Goal: Book appointment/travel/reservation

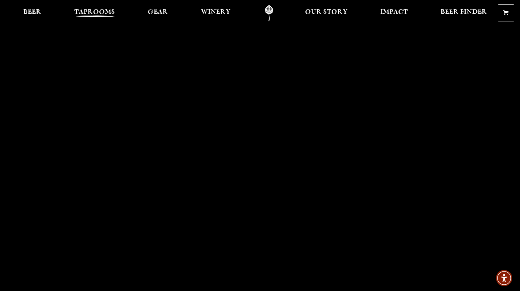
click at [100, 11] on span "Taprooms" at bounding box center [94, 12] width 41 height 6
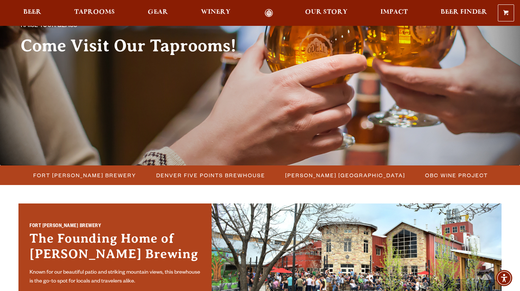
scroll to position [76, 0]
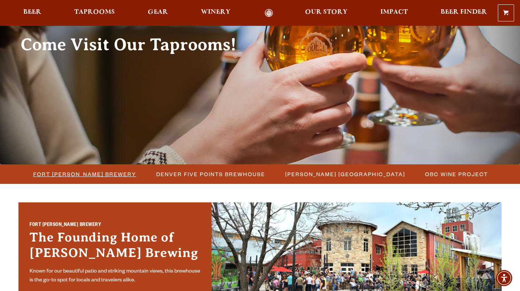
click at [101, 172] on span "Fort [PERSON_NAME] Brewery" at bounding box center [84, 174] width 103 height 11
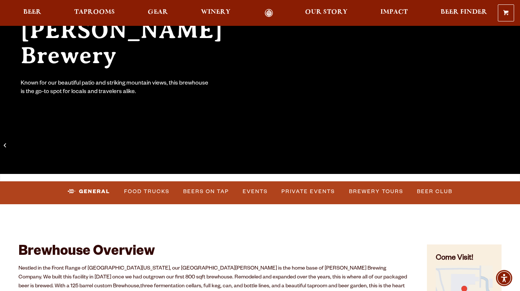
scroll to position [122, 0]
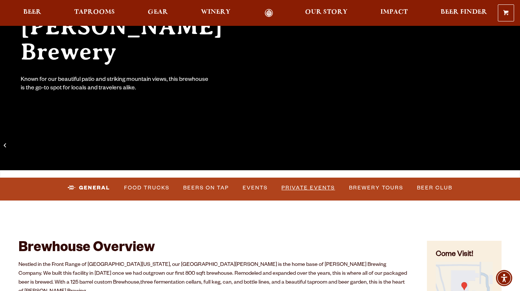
click at [295, 186] on link "Private Events" at bounding box center [307, 187] width 59 height 17
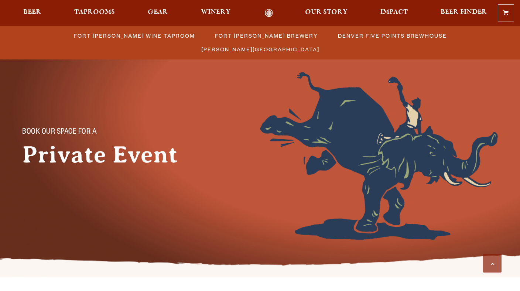
scroll to position [280, 0]
